Goal: Information Seeking & Learning: Compare options

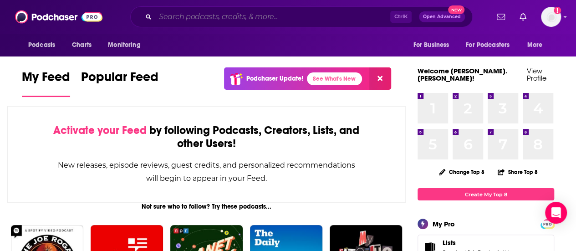
click at [360, 18] on input "Search podcasts, credits, & more..." at bounding box center [272, 17] width 235 height 15
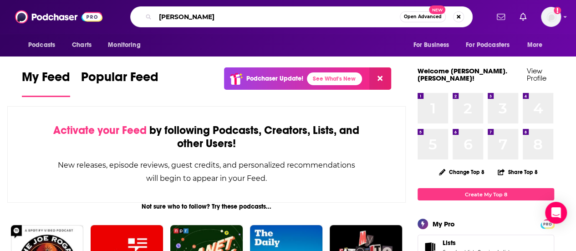
type input "[PERSON_NAME]"
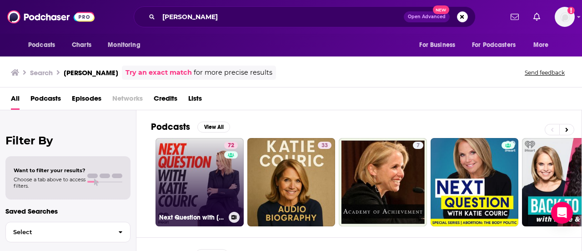
click at [203, 158] on link "72 Next Question with [PERSON_NAME]" at bounding box center [200, 182] width 88 height 88
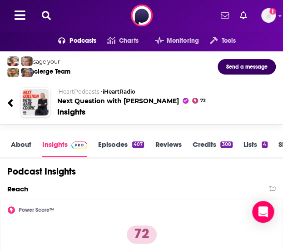
click at [125, 185] on div "Reach" at bounding box center [137, 189] width 260 height 9
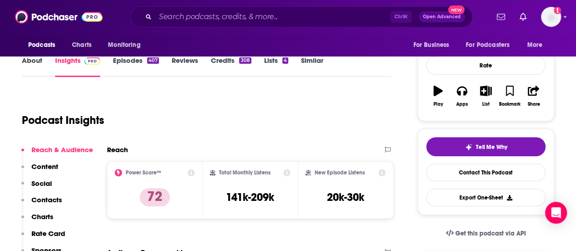
scroll to position [137, 0]
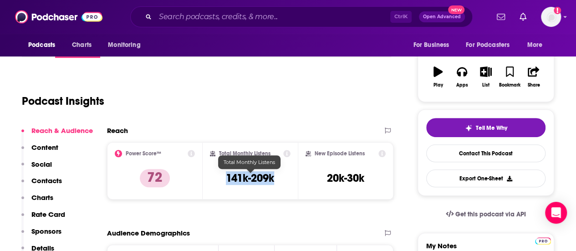
drag, startPoint x: 278, startPoint y: 178, endPoint x: 227, endPoint y: 176, distance: 51.5
click at [227, 176] on div "Total Monthly Listens 141k-209k" at bounding box center [250, 171] width 81 height 42
copy h3 "141k-209k"
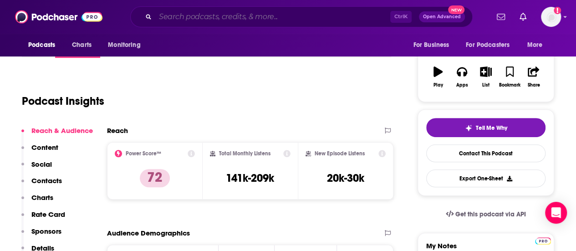
click at [253, 19] on input "Search podcasts, credits, & more..." at bounding box center [272, 17] width 235 height 15
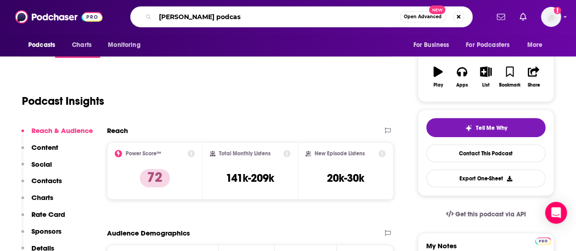
type input "[PERSON_NAME] podcast"
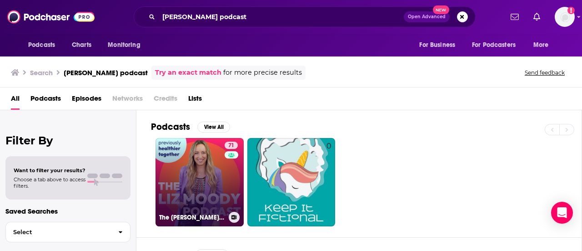
click at [204, 158] on link "71 The [PERSON_NAME] Podcast" at bounding box center [200, 182] width 88 height 88
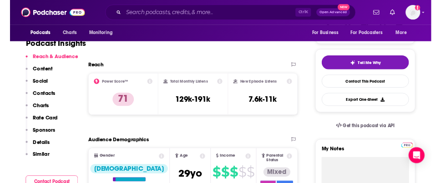
scroll to position [182, 0]
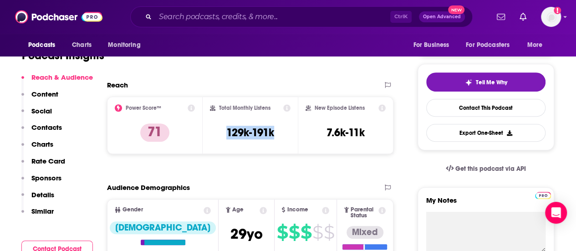
drag, startPoint x: 278, startPoint y: 134, endPoint x: 224, endPoint y: 133, distance: 54.2
click at [224, 133] on div "Total Monthly Listens 129k-191k" at bounding box center [250, 125] width 81 height 42
copy h3 "129k-191k"
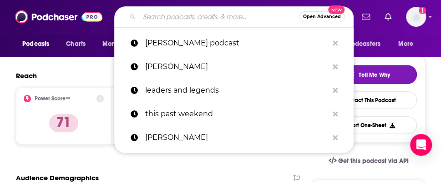
click at [179, 19] on input "Search podcasts, credits, & more..." at bounding box center [219, 17] width 160 height 15
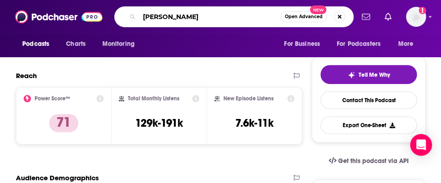
type input "[PERSON_NAME]"
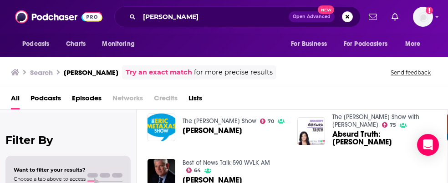
scroll to position [137, 0]
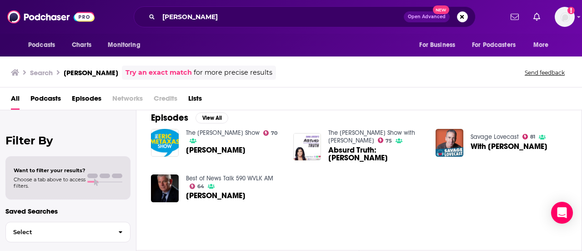
click at [37, 101] on span "Podcasts" at bounding box center [45, 100] width 30 height 19
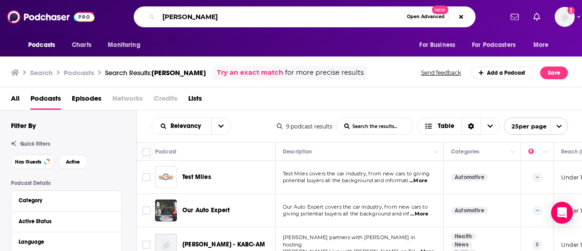
click at [189, 21] on input "[PERSON_NAME]" at bounding box center [281, 17] width 244 height 15
type input "[PERSON_NAME]"
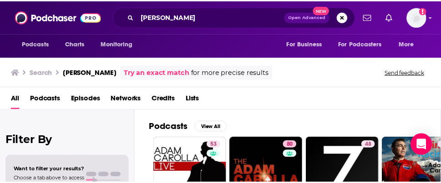
scroll to position [46, 0]
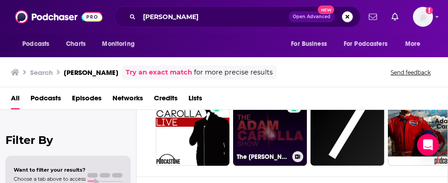
click at [269, 131] on link "80 The [PERSON_NAME] Show" at bounding box center [270, 129] width 74 height 74
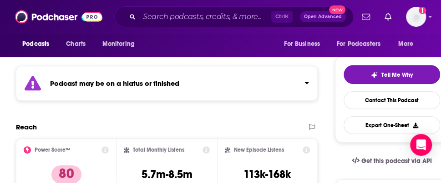
scroll to position [228, 0]
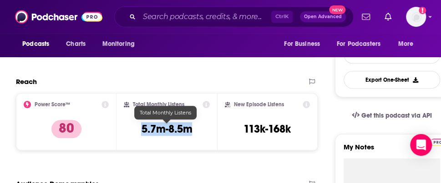
drag, startPoint x: 201, startPoint y: 131, endPoint x: 141, endPoint y: 127, distance: 59.7
click at [141, 127] on div "Total Monthly Listens 5.7m-8.5m" at bounding box center [167, 122] width 86 height 42
copy h3 "5.7m-8.5m"
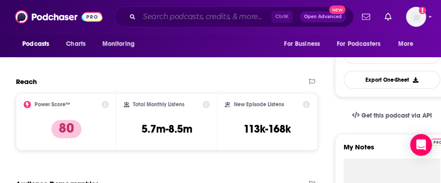
click at [178, 15] on input "Search podcasts, credits, & more..." at bounding box center [205, 17] width 132 height 15
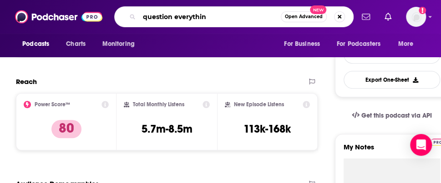
type input "question everything"
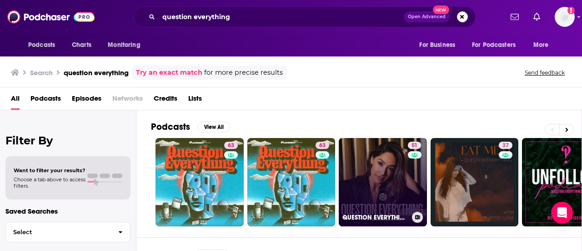
click at [384, 194] on link "51 QUESTION EVERYTHING" at bounding box center [383, 182] width 88 height 88
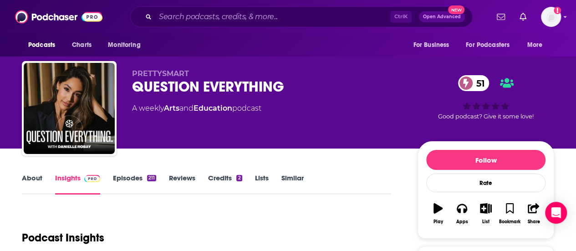
scroll to position [137, 0]
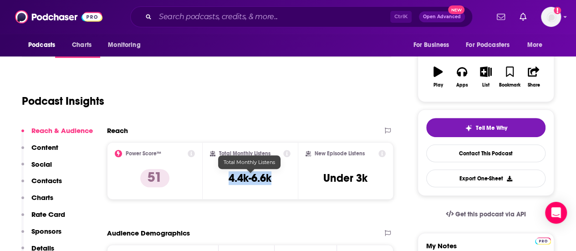
drag, startPoint x: 288, startPoint y: 183, endPoint x: 231, endPoint y: 181, distance: 57.4
click at [231, 181] on div "Total Monthly Listens 4.4k-6.6k" at bounding box center [250, 171] width 81 height 42
copy h3 "4.4k-6.6k"
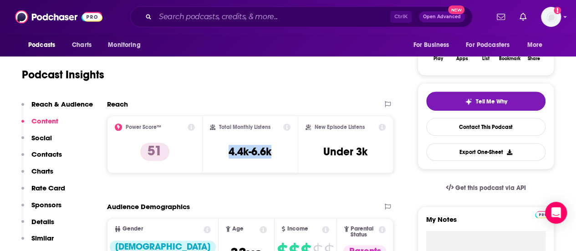
scroll to position [46, 0]
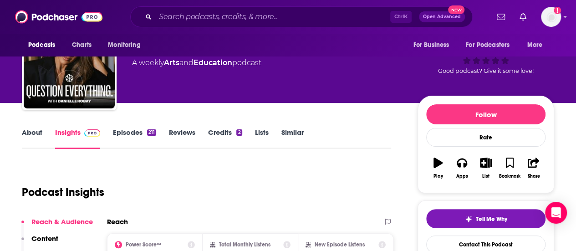
click at [123, 136] on link "Episodes 211" at bounding box center [134, 138] width 43 height 21
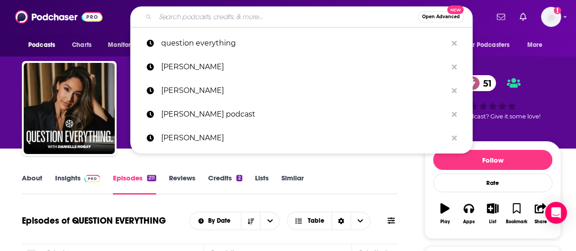
click at [246, 20] on input "Search podcasts, credits, & more..." at bounding box center [286, 17] width 263 height 15
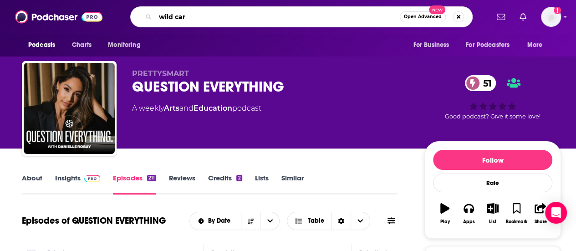
type input "wild card"
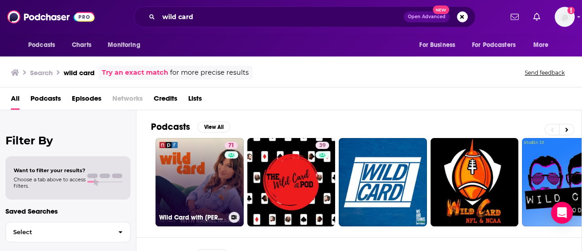
click at [207, 193] on link "71 Wild Card with [PERSON_NAME]" at bounding box center [200, 182] width 88 height 88
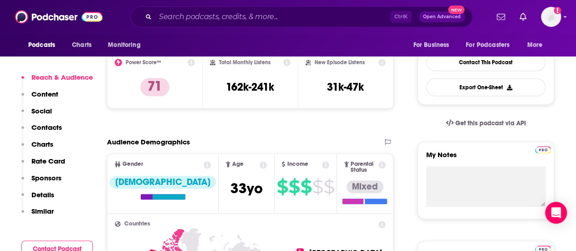
scroll to position [182, 0]
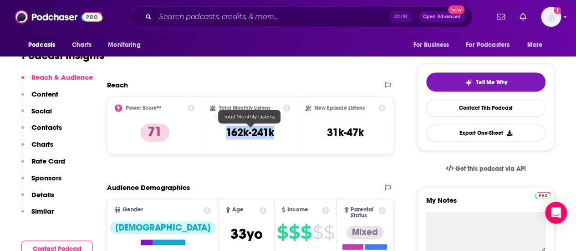
drag, startPoint x: 278, startPoint y: 132, endPoint x: 227, endPoint y: 133, distance: 51.5
click at [227, 133] on div "Total Monthly Listens 162k-241k" at bounding box center [250, 125] width 81 height 42
copy h3 "162k-241k"
